Goal: Transaction & Acquisition: Download file/media

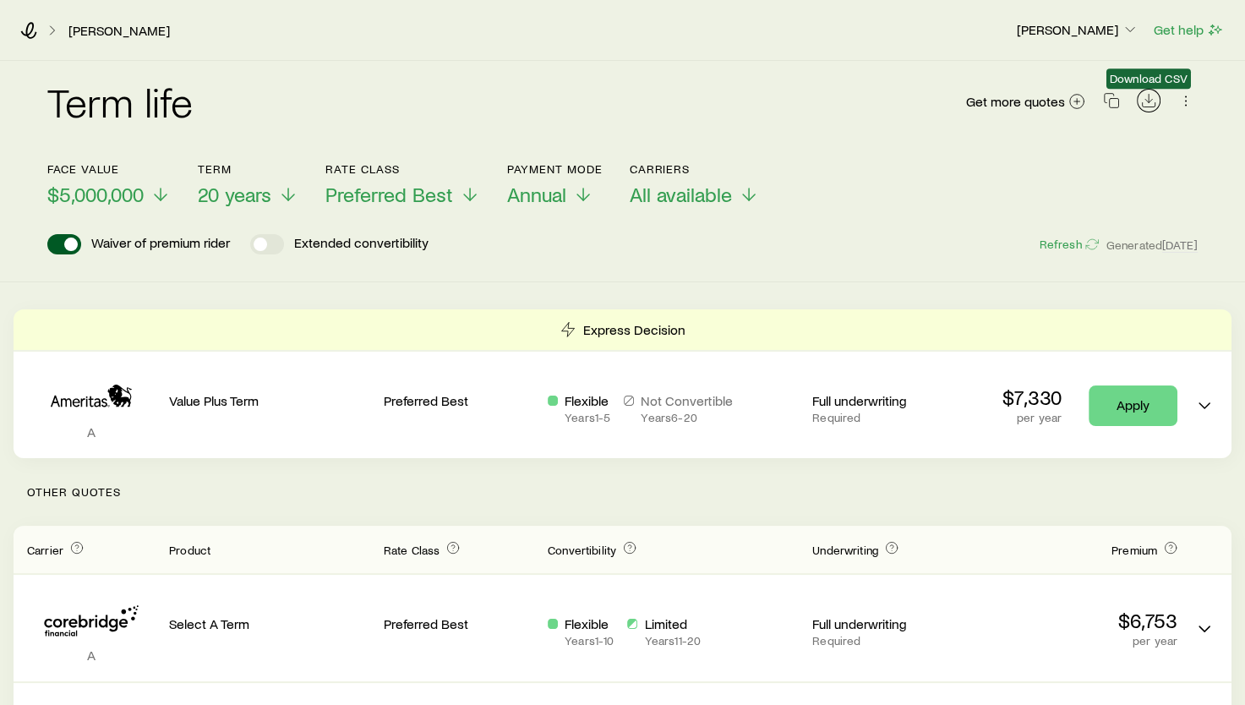
click at [1150, 98] on icon "Download CSV" at bounding box center [1148, 100] width 17 height 17
